Goal: Navigation & Orientation: Find specific page/section

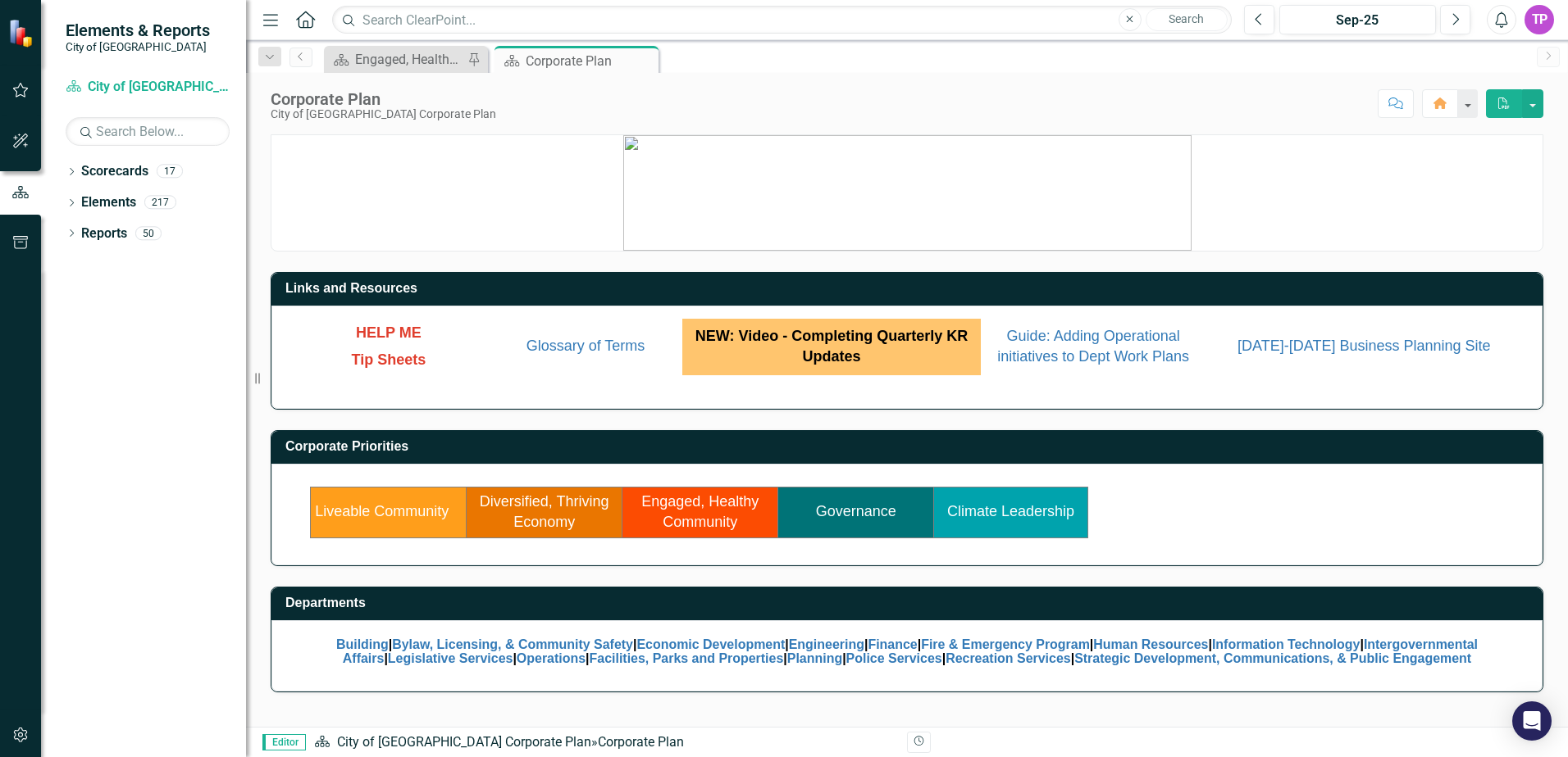
click at [413, 508] on link "Liveable Community" at bounding box center [381, 511] width 133 height 16
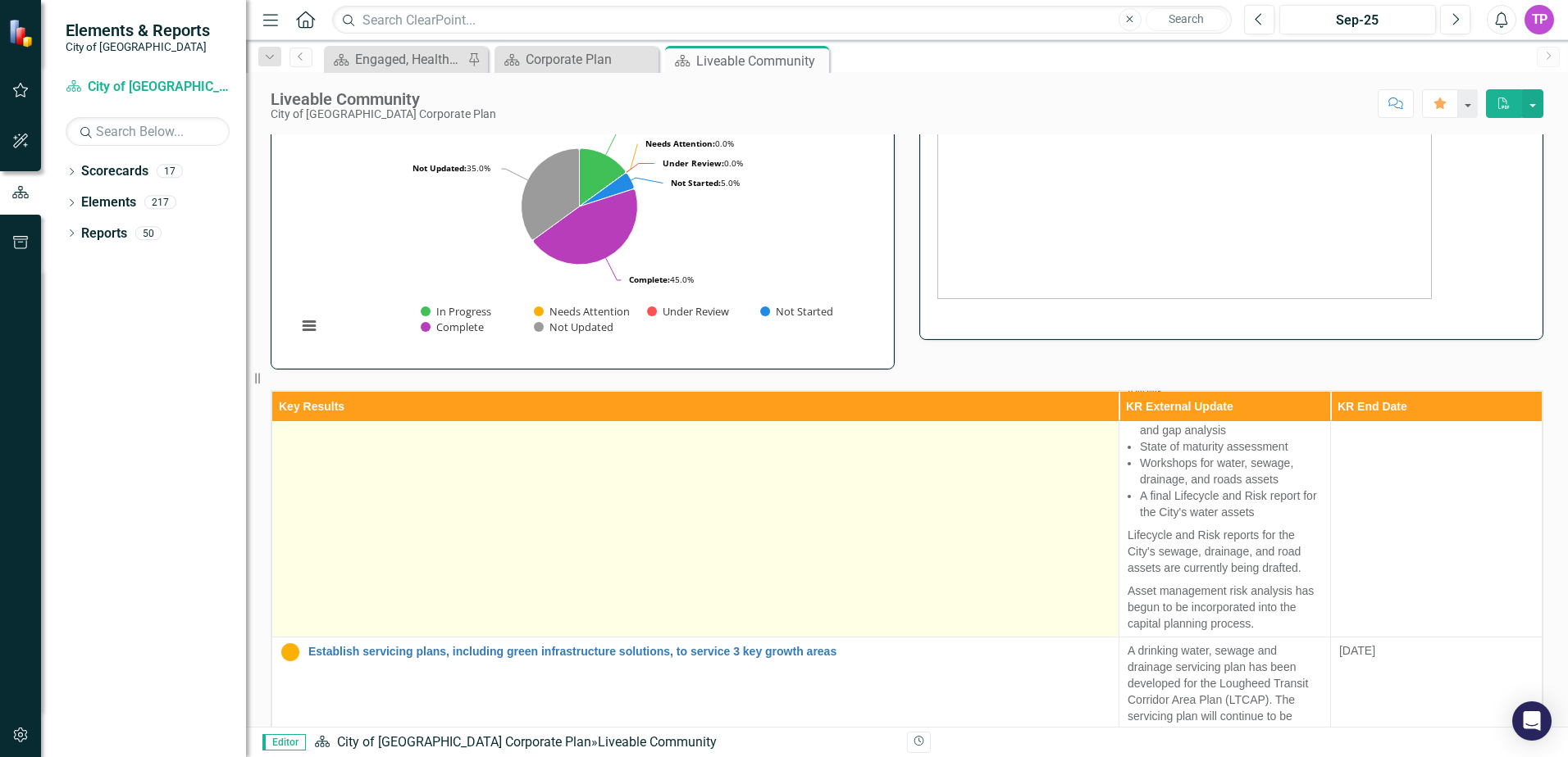
scroll to position [299, 0]
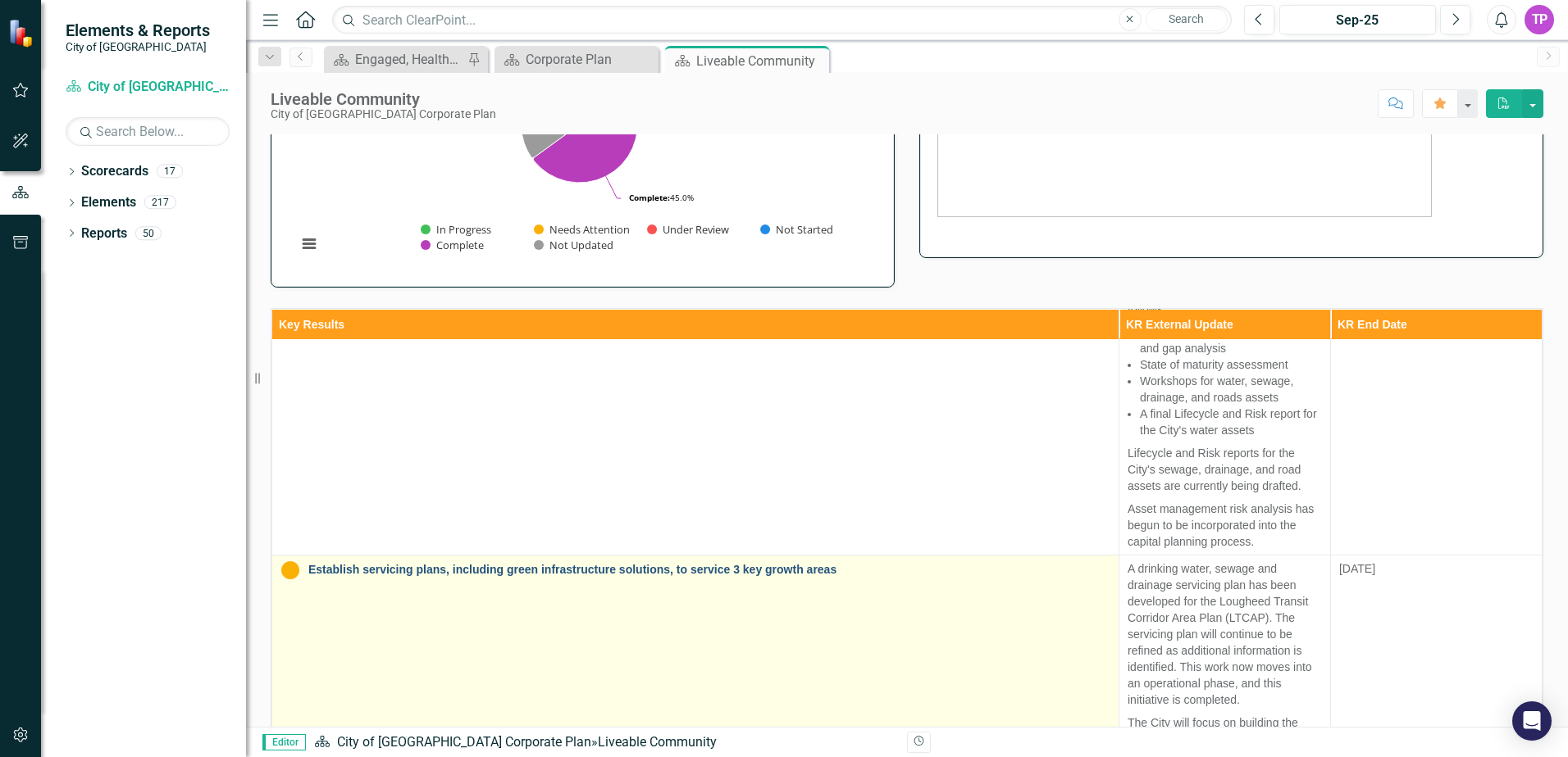
click at [609, 570] on link "Establish servicing plans, including green infrastructure solutions, to service…" at bounding box center [710, 570] width 802 height 12
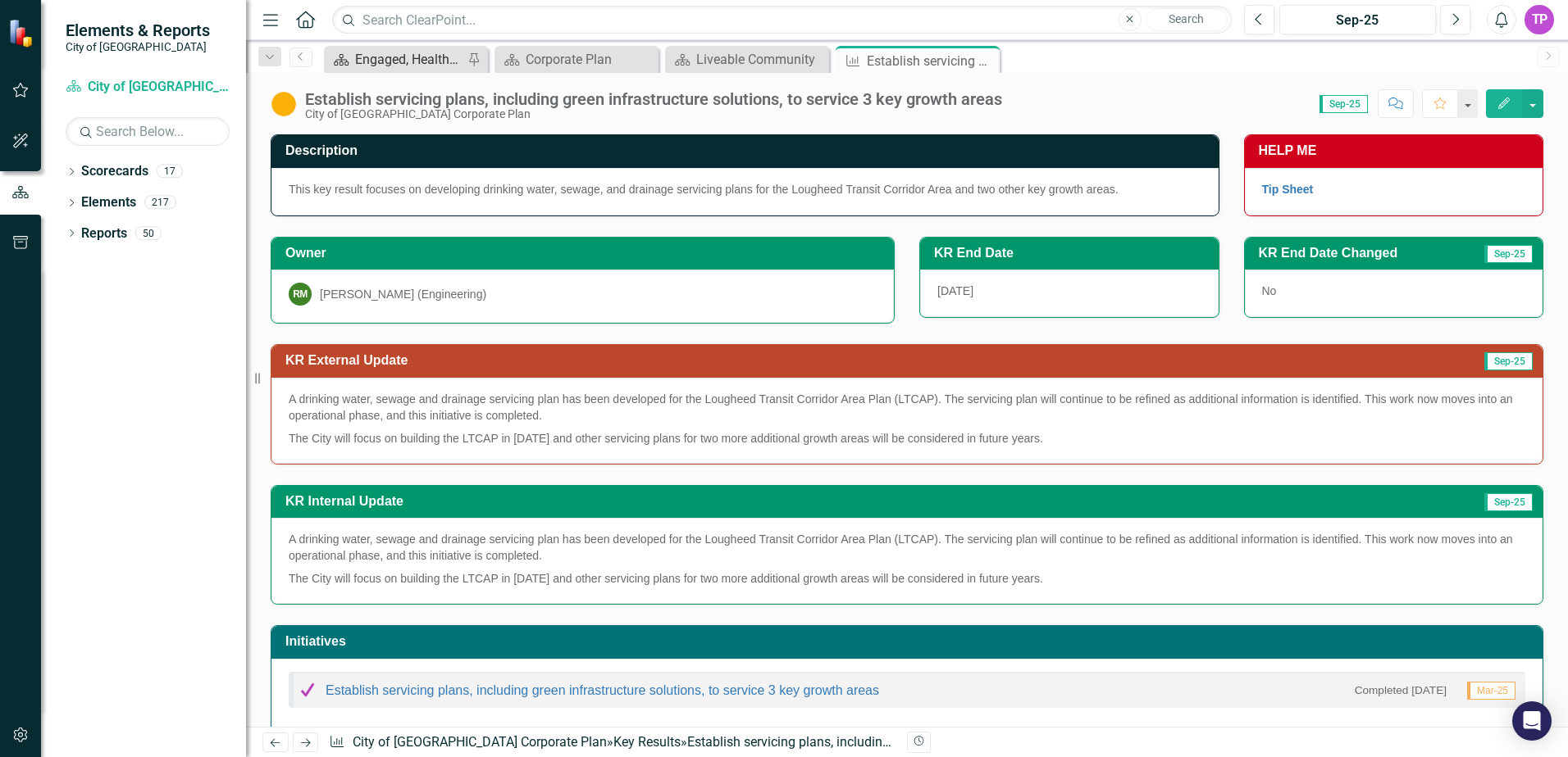
click at [392, 62] on div "Engaged, Healthy Community" at bounding box center [409, 60] width 109 height 21
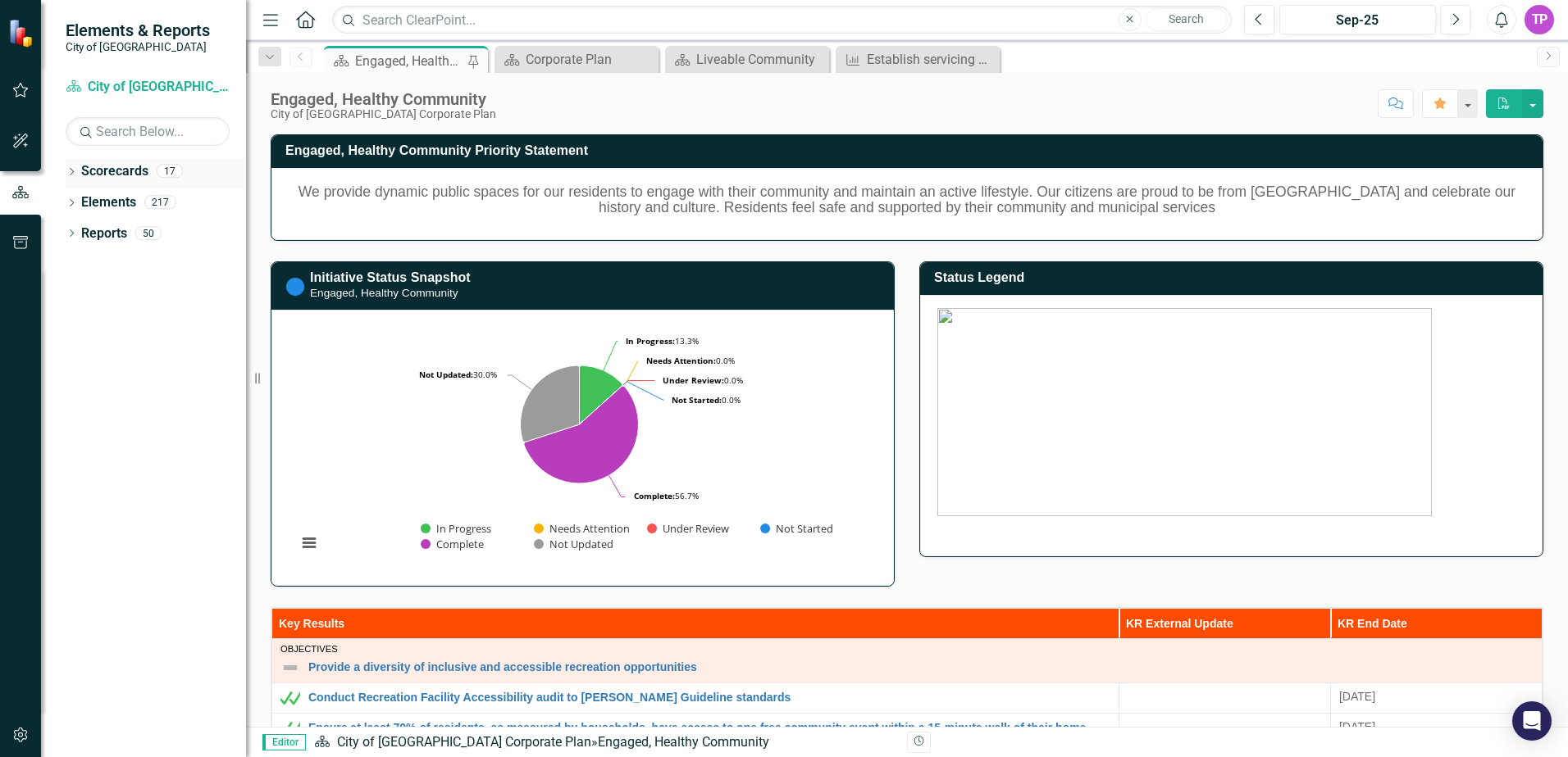
click at [68, 179] on div "Dropdown" at bounding box center [71, 173] width 11 height 14
drag, startPoint x: 103, startPoint y: 205, endPoint x: 109, endPoint y: 198, distance: 9.2
click at [103, 204] on link "City of [GEOGRAPHIC_DATA] Corporate Plan" at bounding box center [168, 202] width 156 height 19
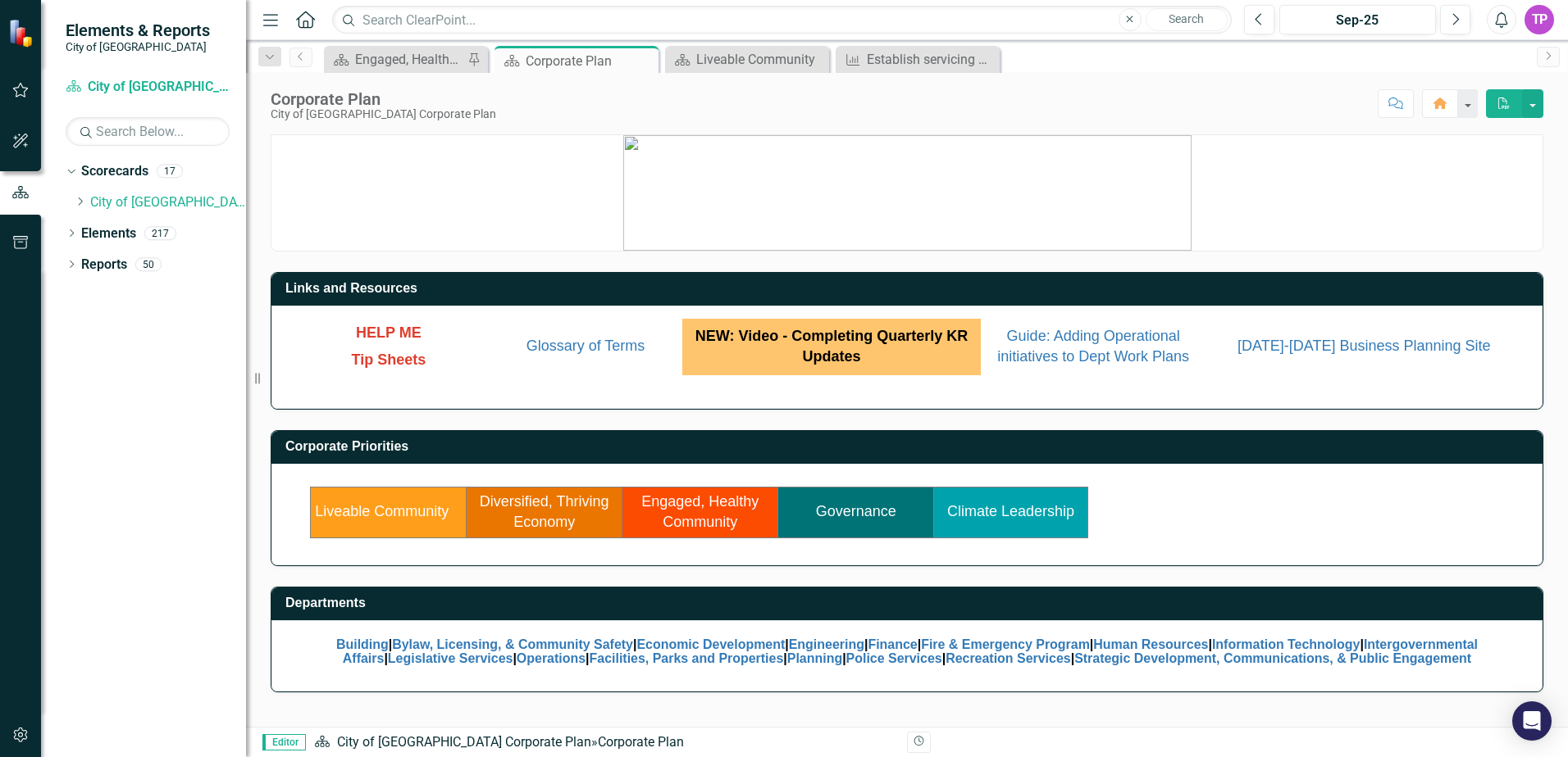
click at [722, 523] on link "Engaged, Healthy Community" at bounding box center [699, 512] width 117 height 38
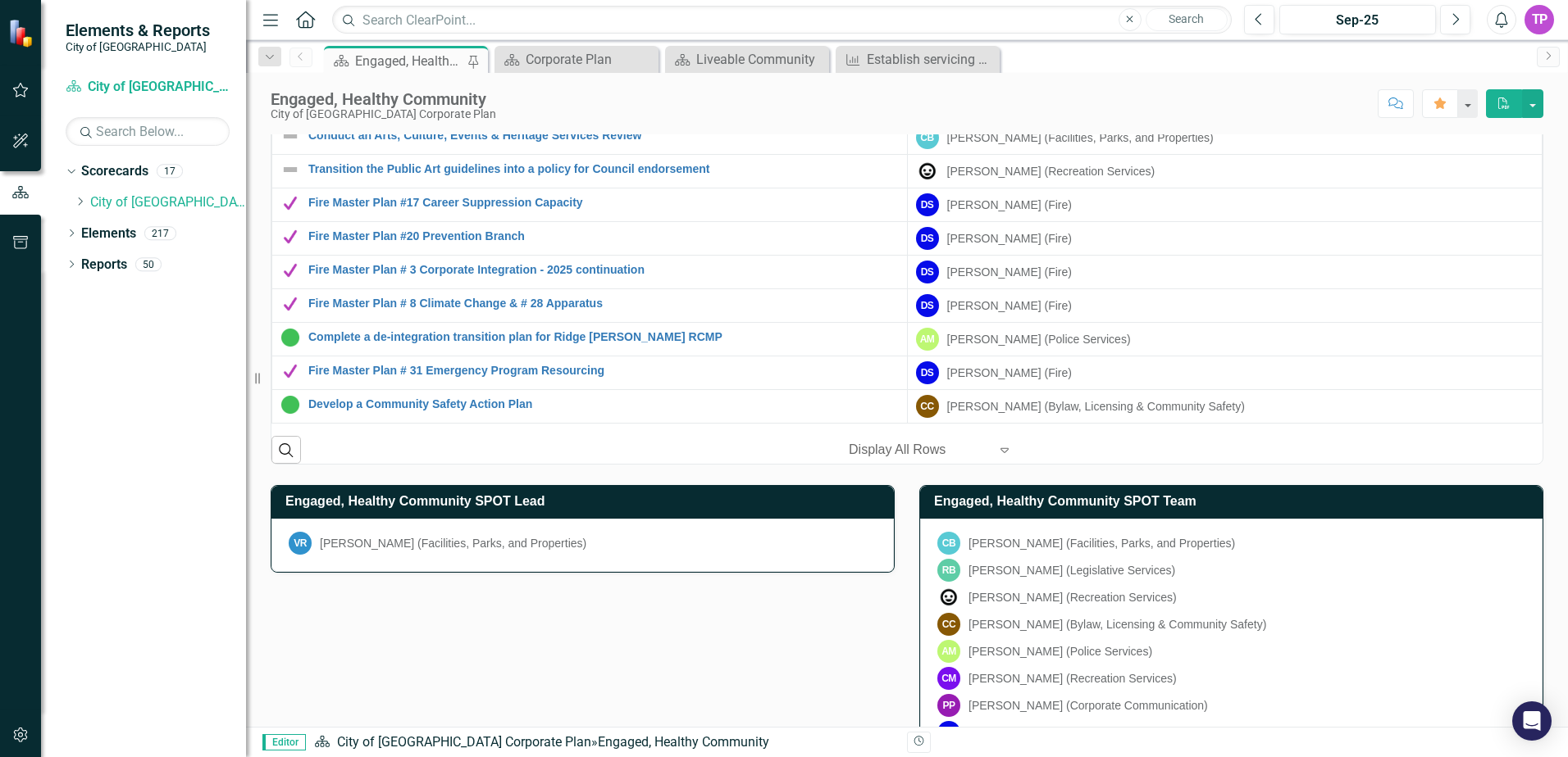
scroll to position [1274, 0]
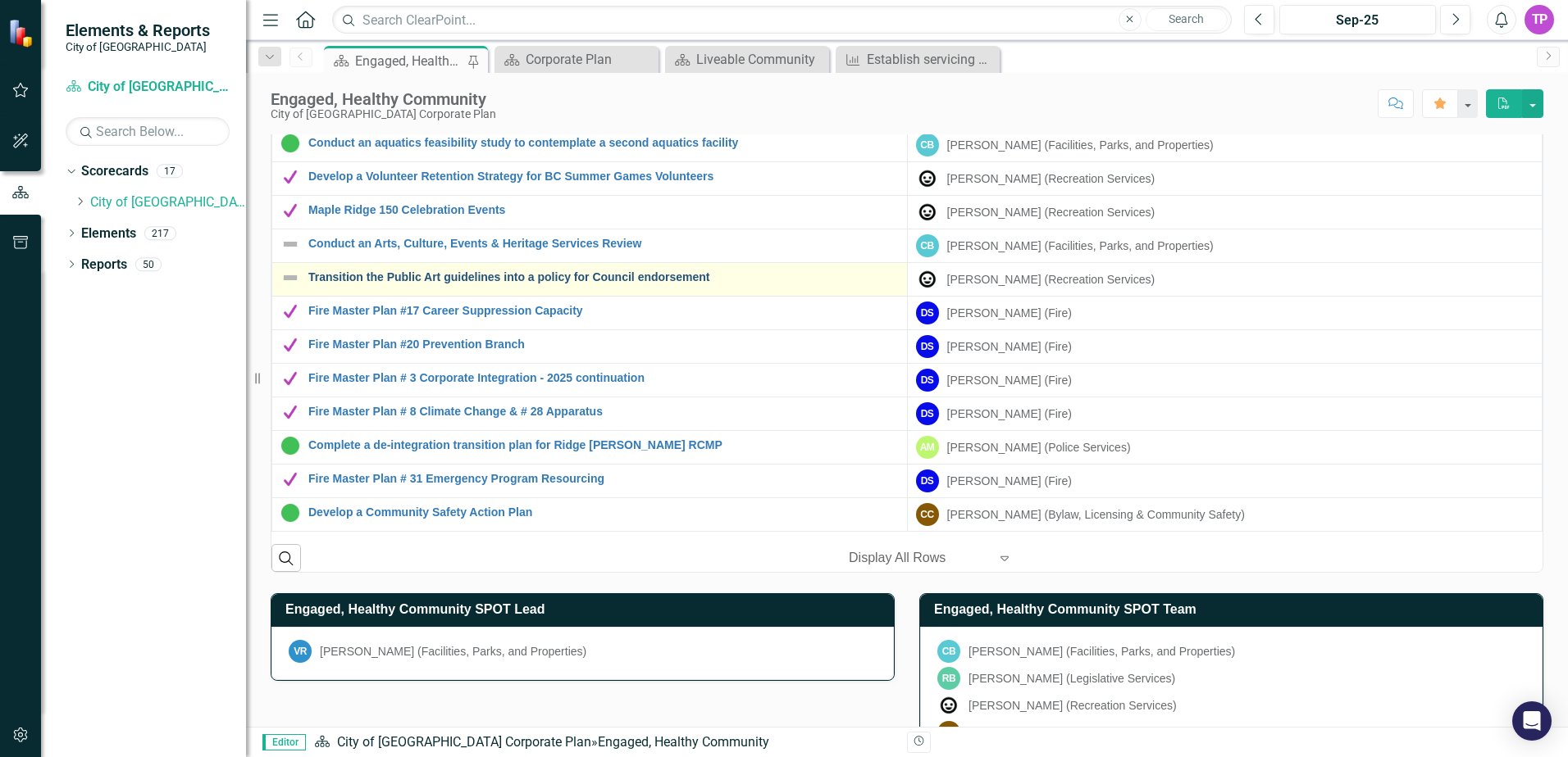
click at [507, 279] on link "Transition the Public Art guidelines into a policy for Council endorsement" at bounding box center [604, 277] width 591 height 12
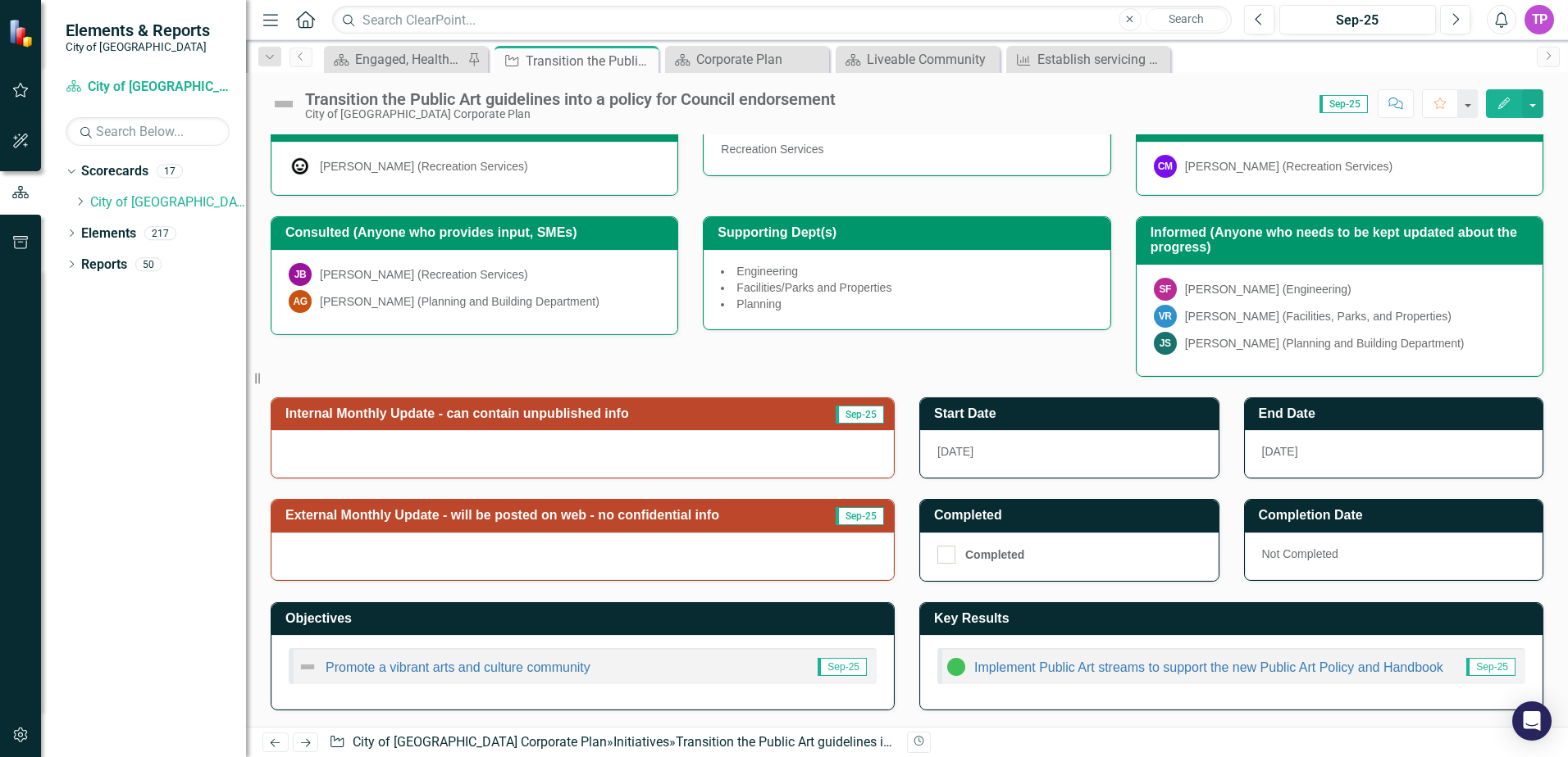
scroll to position [210, 0]
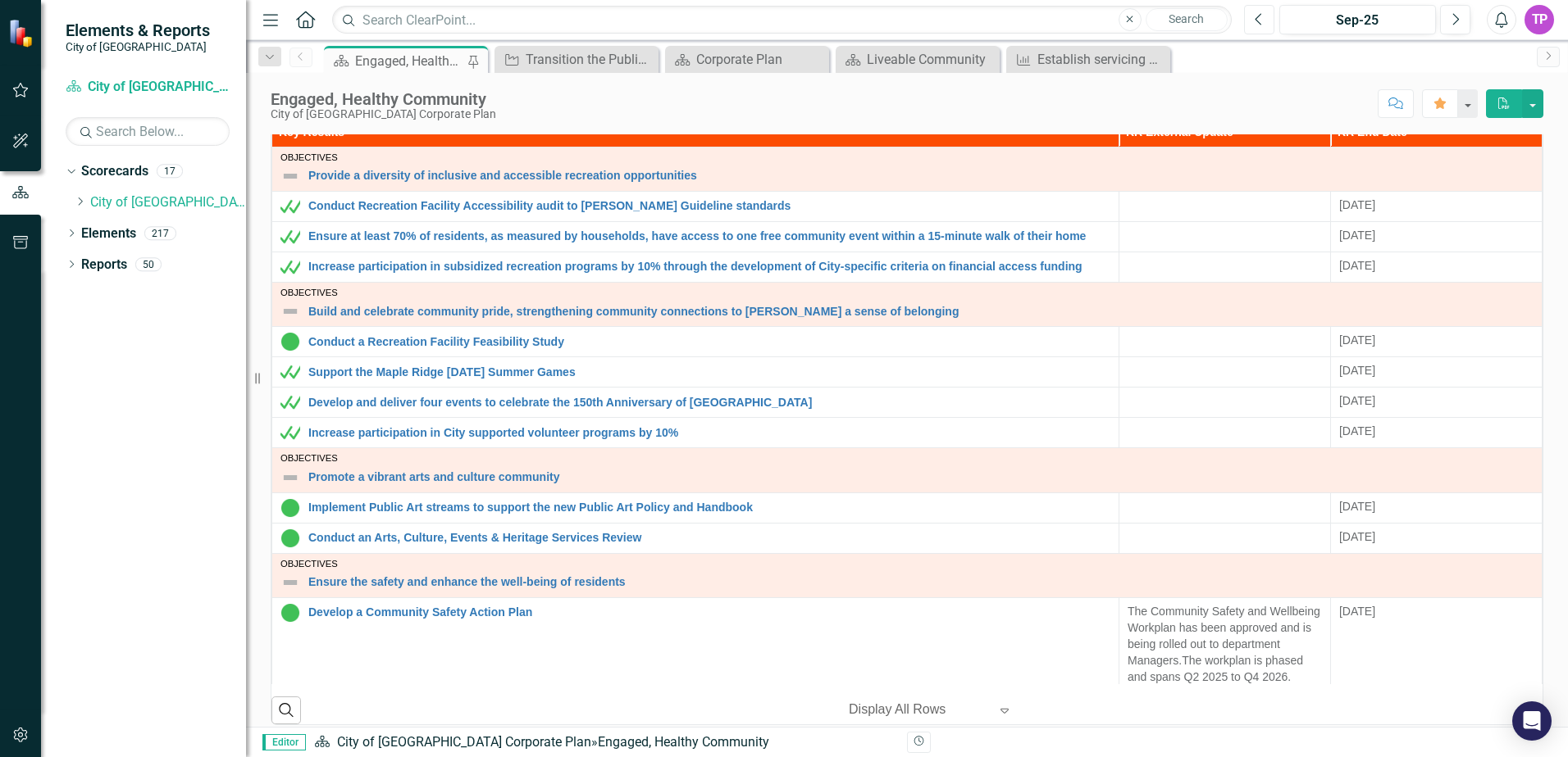
click at [1253, 9] on button "Previous" at bounding box center [1259, 20] width 30 height 30
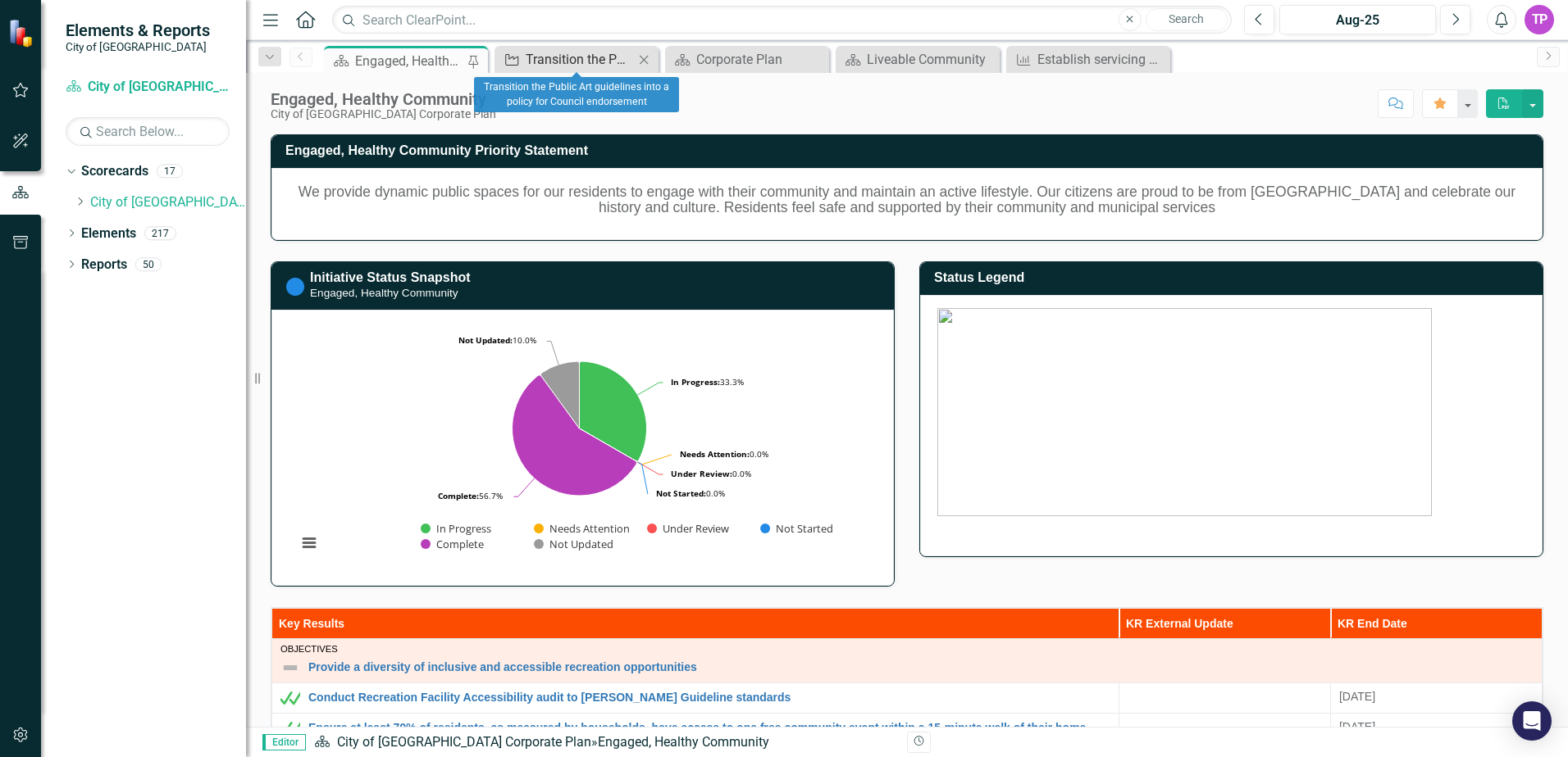
click at [566, 56] on div "Transition the Public Art guidelines into a policy for Council endorsement" at bounding box center [580, 60] width 109 height 21
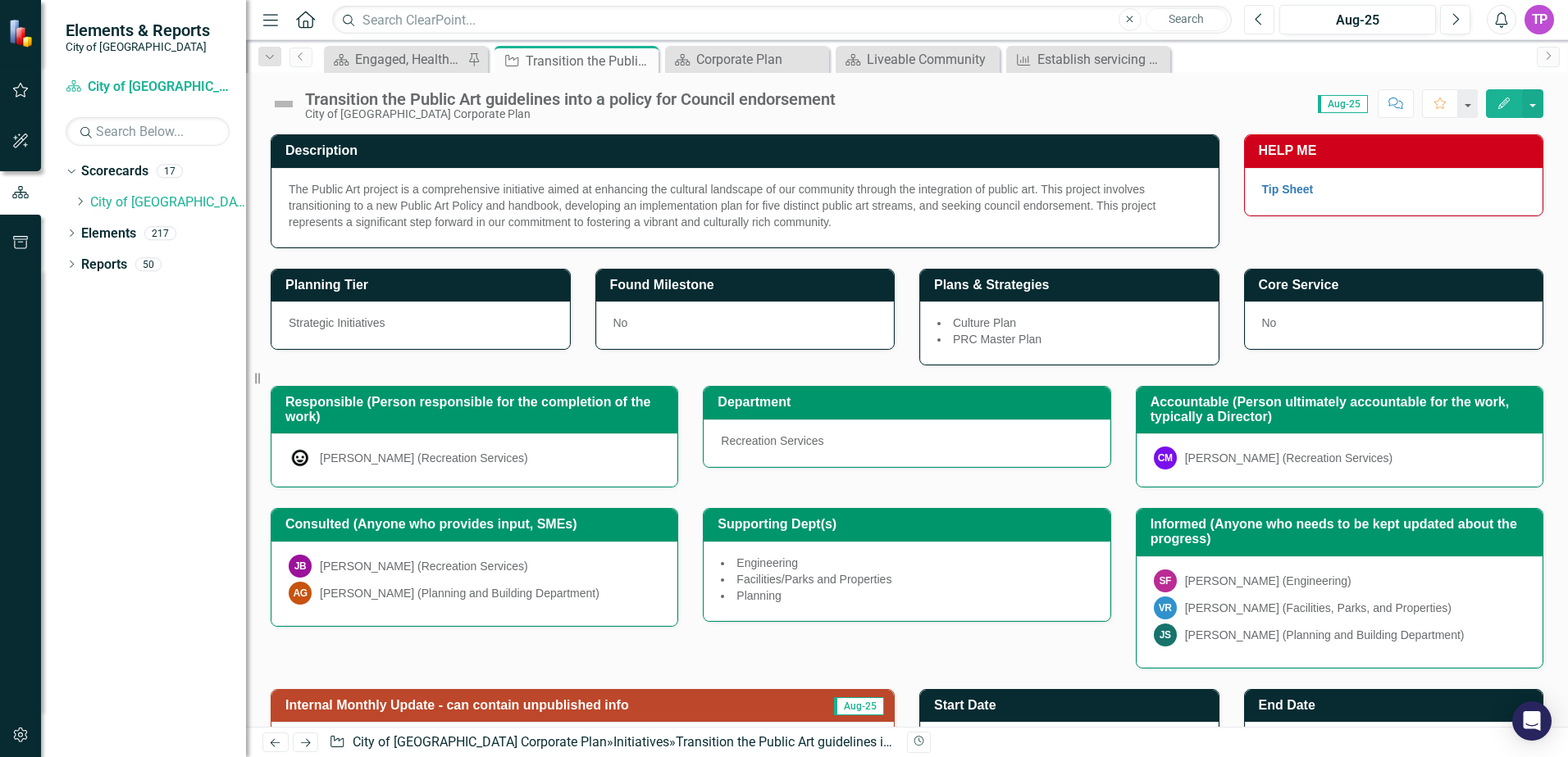
click at [1264, 18] on button "Previous" at bounding box center [1259, 20] width 30 height 30
click at [415, 64] on div "Engaged, Healthy Community" at bounding box center [409, 60] width 109 height 21
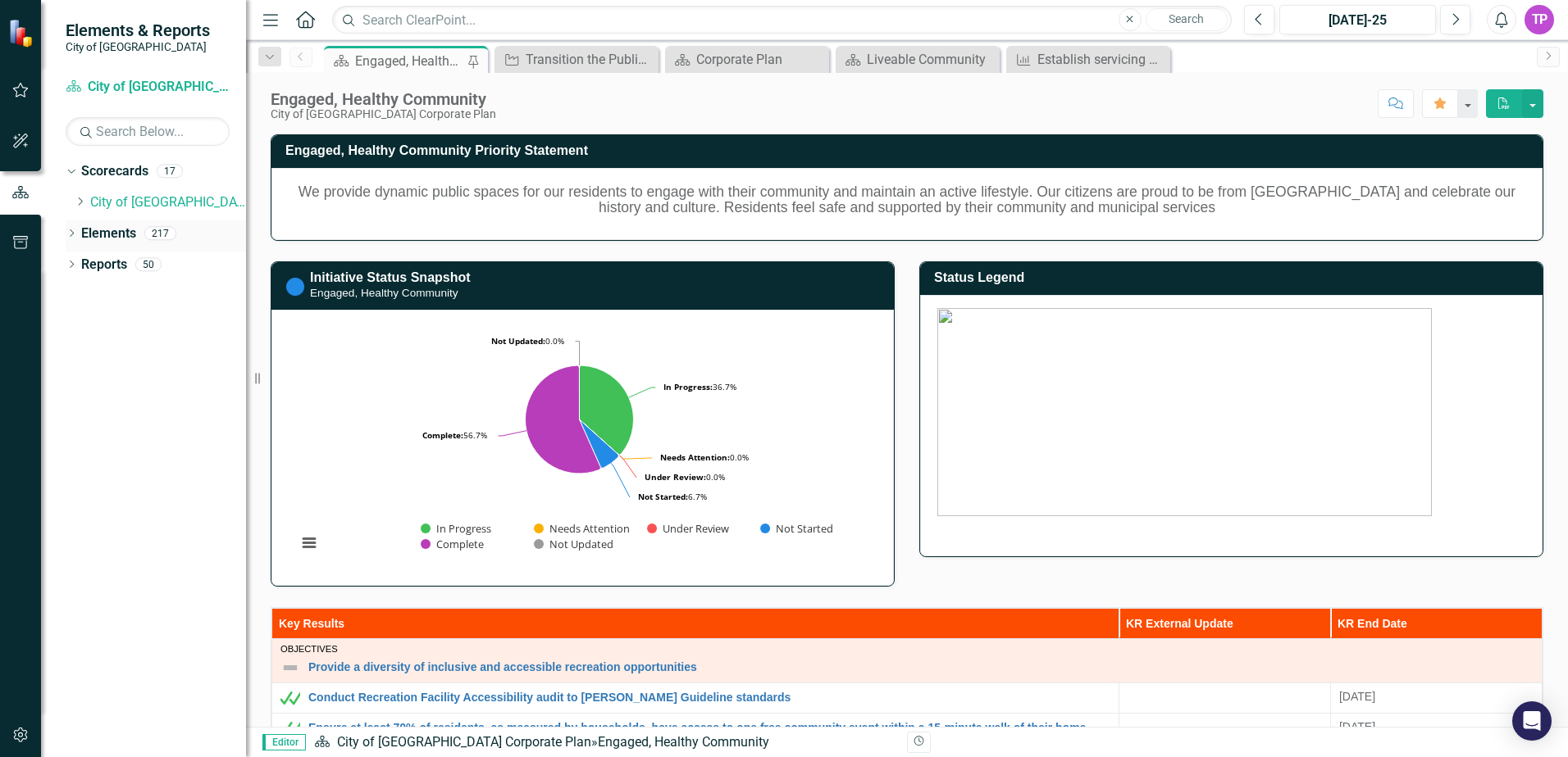
click at [69, 237] on icon "Dropdown" at bounding box center [71, 235] width 11 height 9
click at [74, 414] on div "Dropdown Reports 50" at bounding box center [156, 422] width 180 height 31
click at [78, 320] on div "Dropdown Initiative Initiatives 114" at bounding box center [159, 328] width 172 height 31
click at [79, 329] on icon "Dropdown" at bounding box center [79, 328] width 11 height 9
